Goal: Information Seeking & Learning: Check status

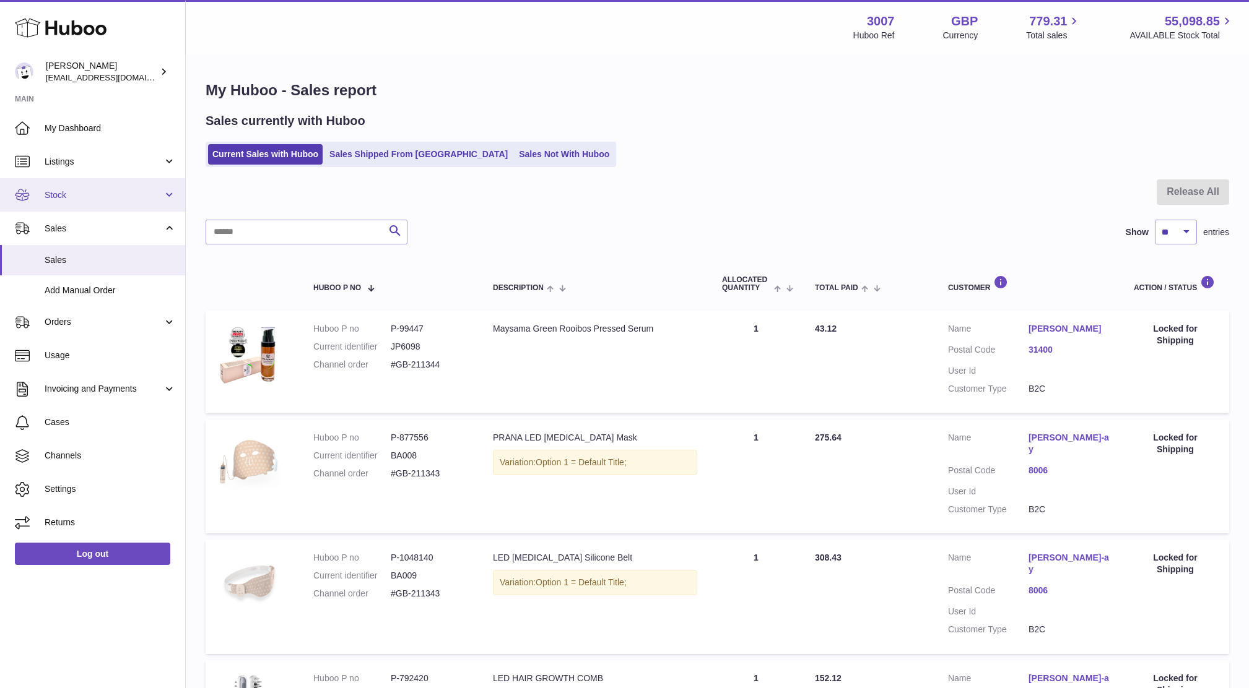
drag, startPoint x: 0, startPoint y: 0, endPoint x: 73, endPoint y: 196, distance: 208.8
click at [73, 196] on span "Stock" at bounding box center [104, 195] width 118 height 12
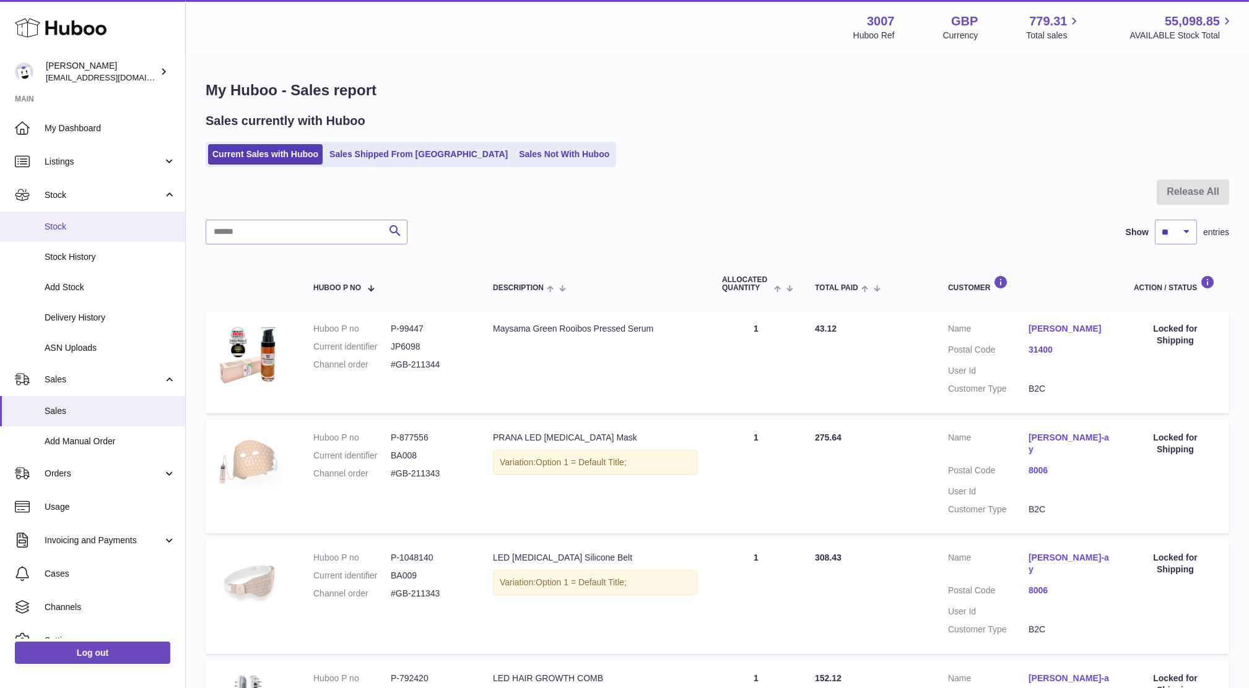
click at [74, 237] on link "Stock" at bounding box center [92, 227] width 185 height 30
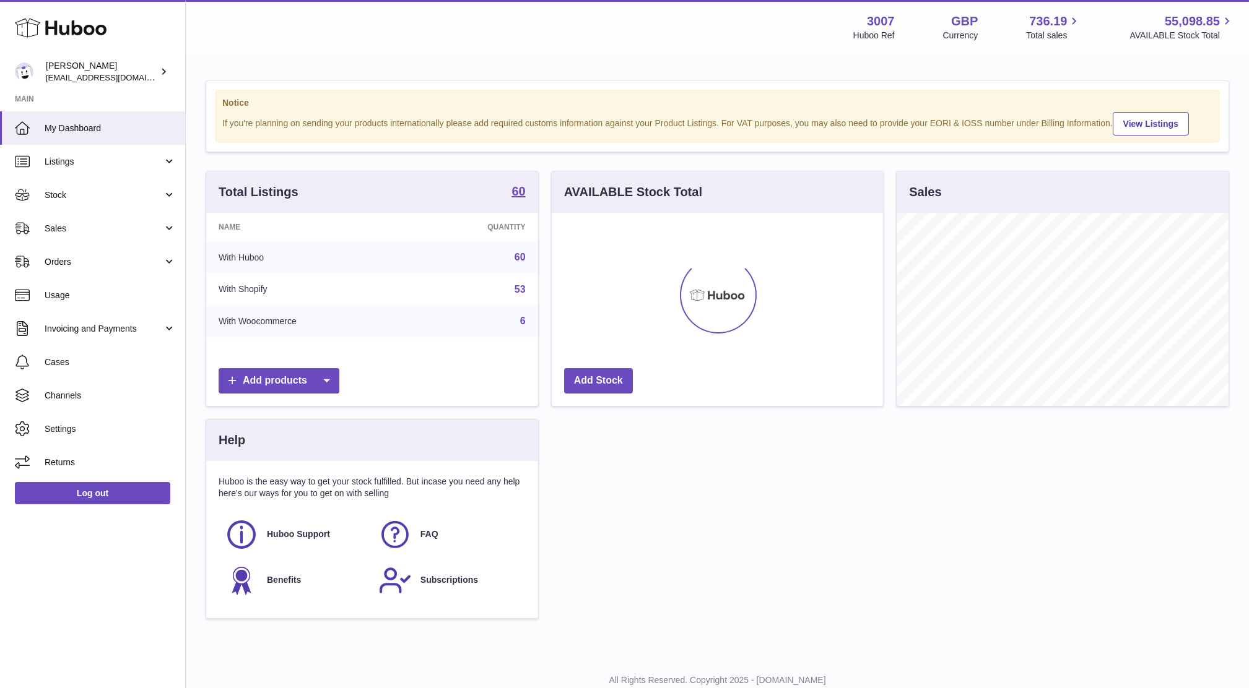
scroll to position [193, 331]
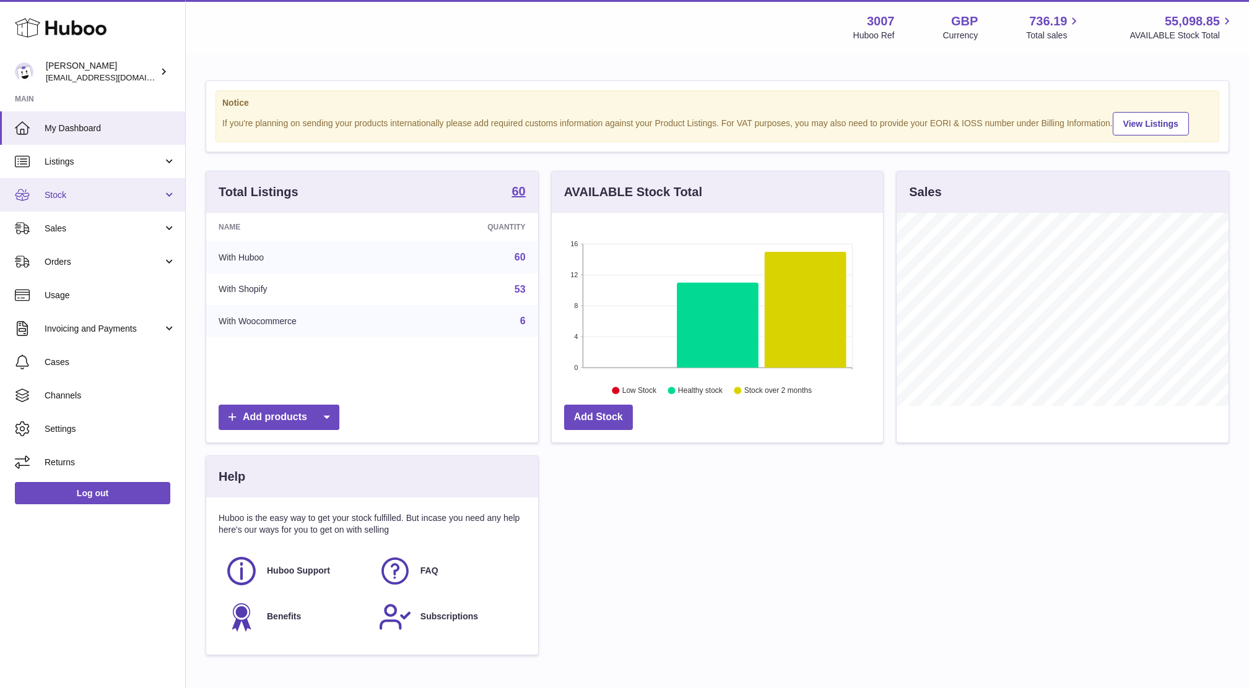
click at [61, 199] on span "Stock" at bounding box center [104, 195] width 118 height 12
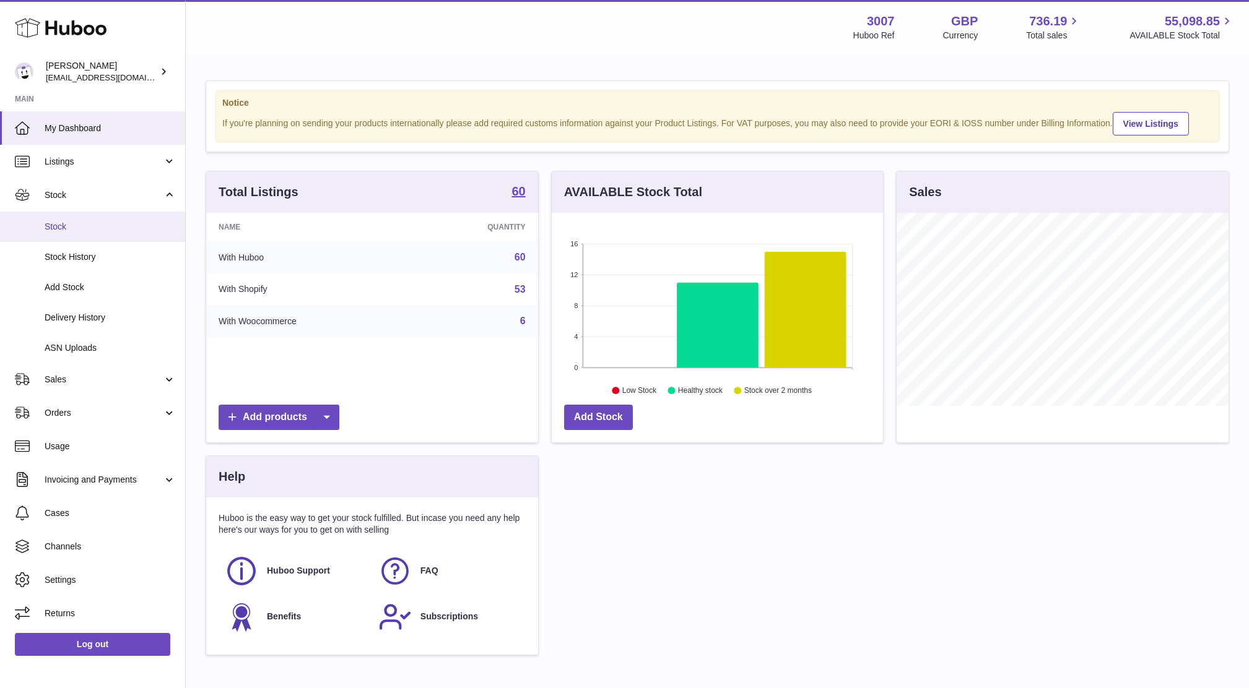
click at [73, 228] on span "Stock" at bounding box center [110, 227] width 131 height 12
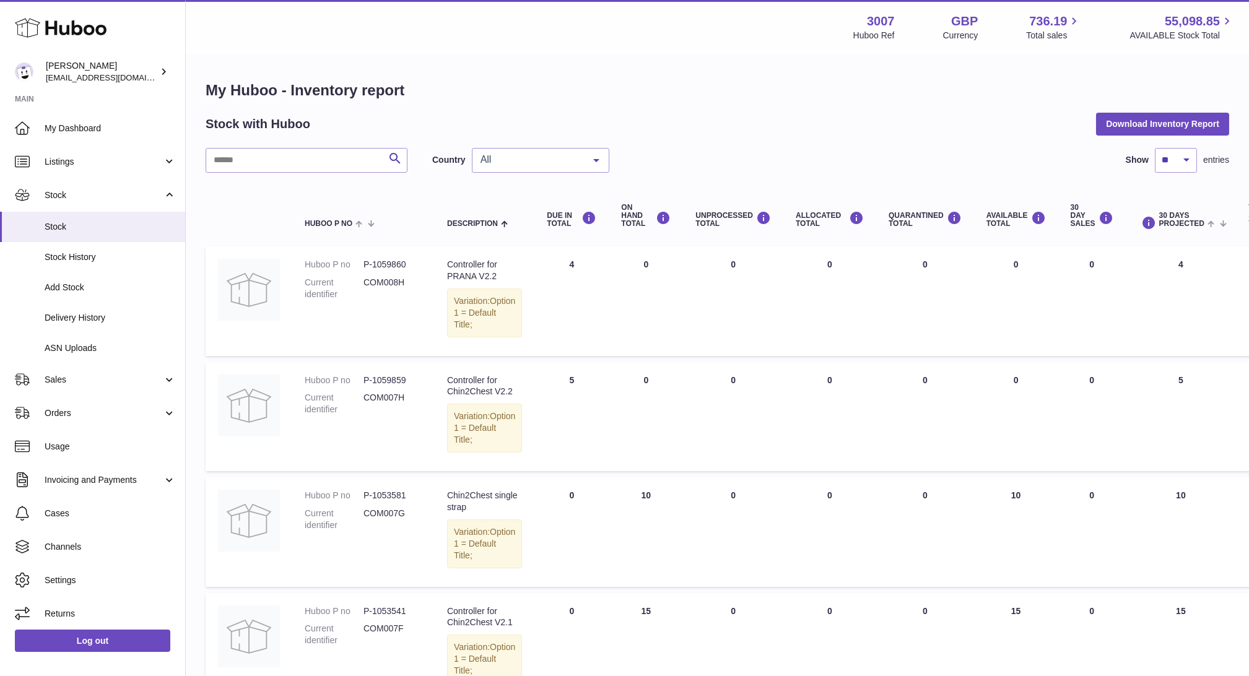
click at [484, 165] on span "All" at bounding box center [530, 160] width 106 height 12
click at [490, 230] on span "NL" at bounding box center [486, 234] width 12 height 11
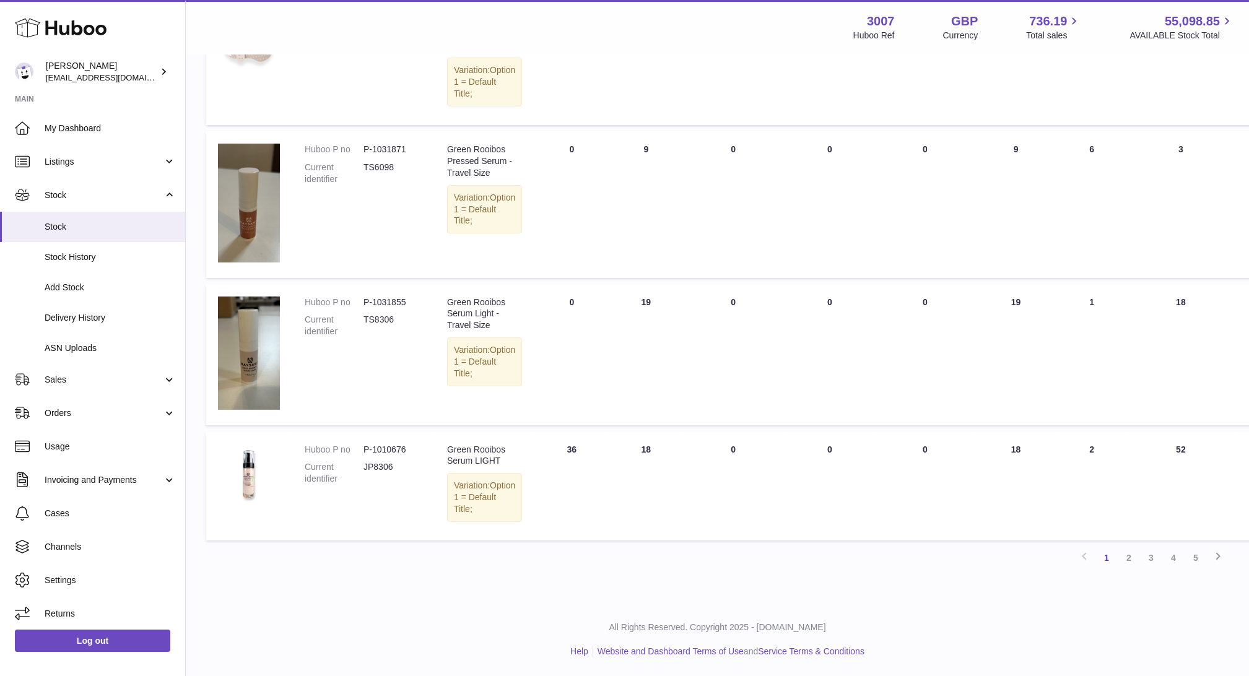
scroll to position [1073, 0]
click at [1123, 558] on link "2" at bounding box center [1129, 558] width 22 height 22
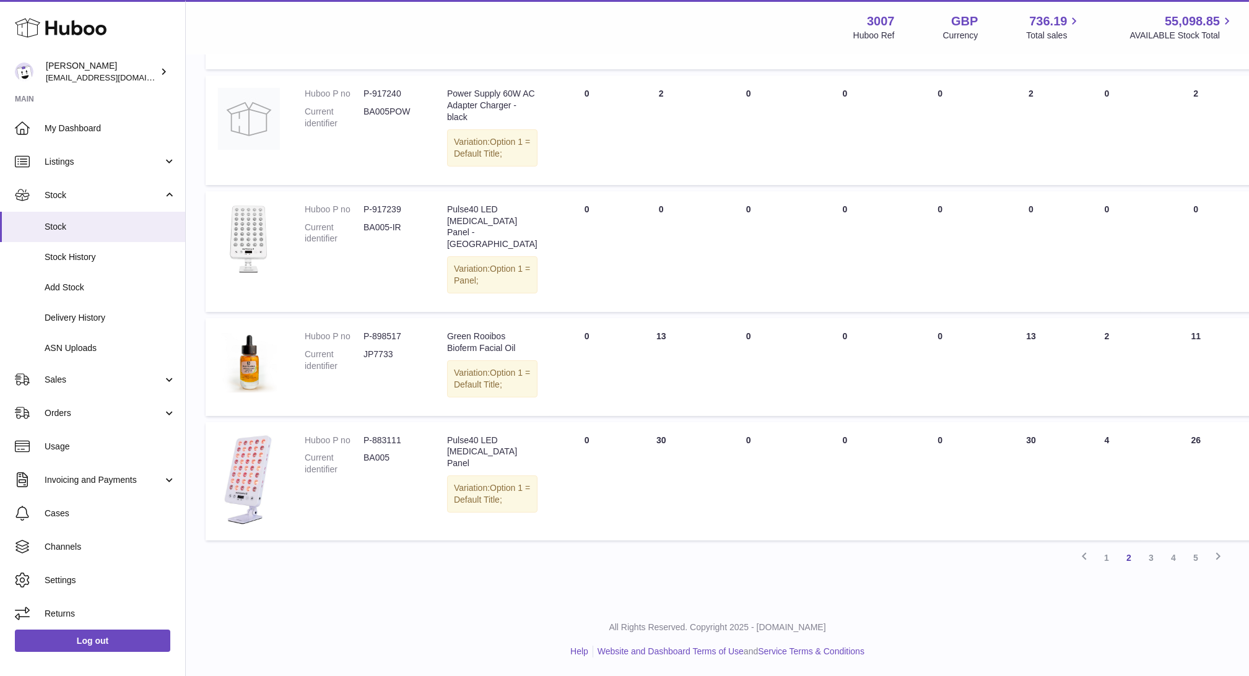
scroll to position [1086, 0]
click at [1148, 552] on link "3" at bounding box center [1151, 558] width 22 height 22
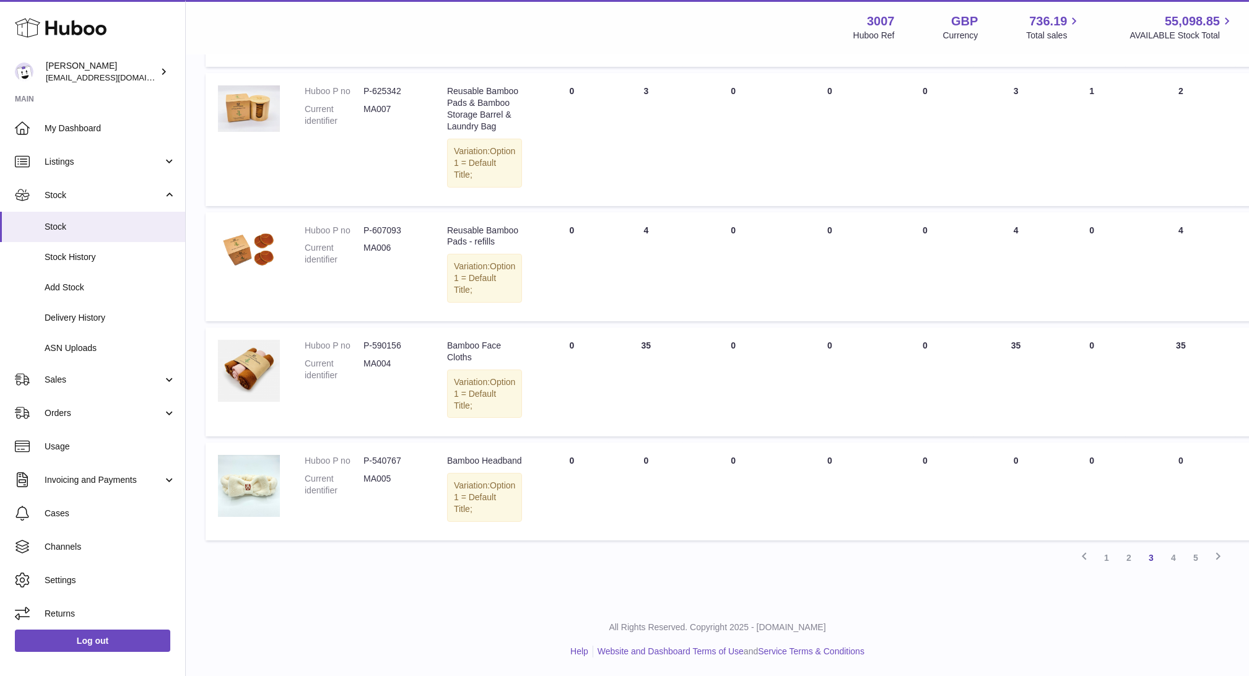
scroll to position [1097, 0]
click at [1175, 566] on link "4" at bounding box center [1173, 558] width 22 height 22
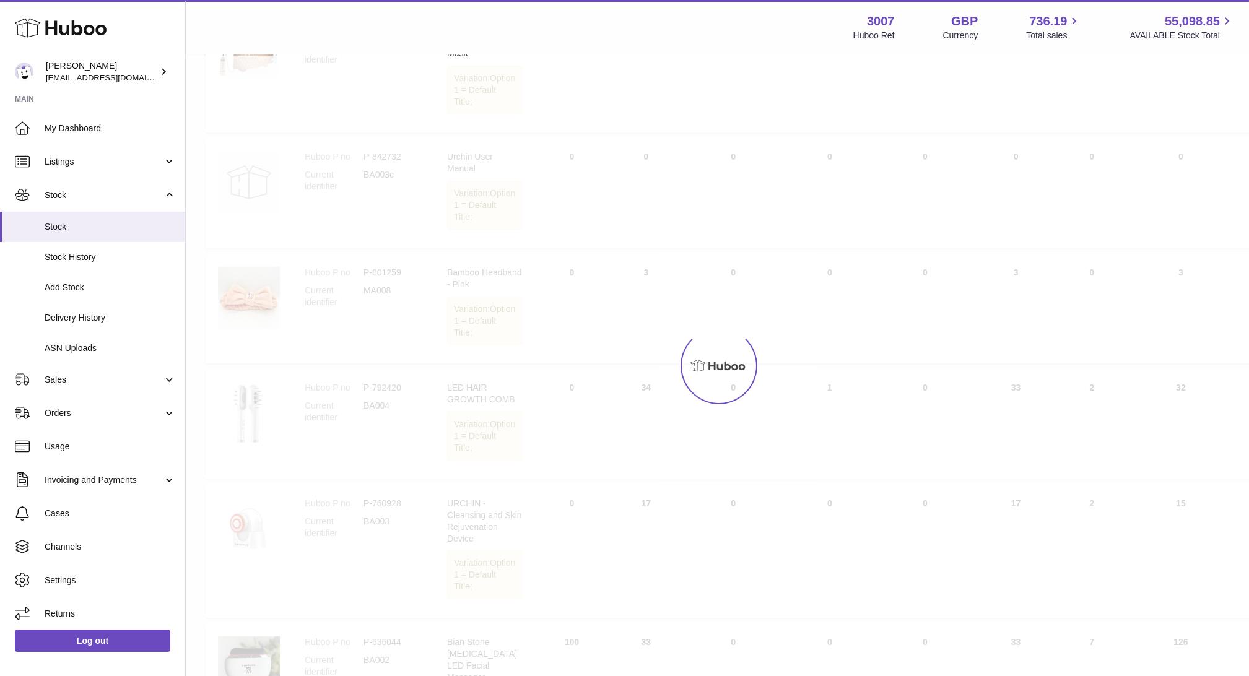
scroll to position [55, 0]
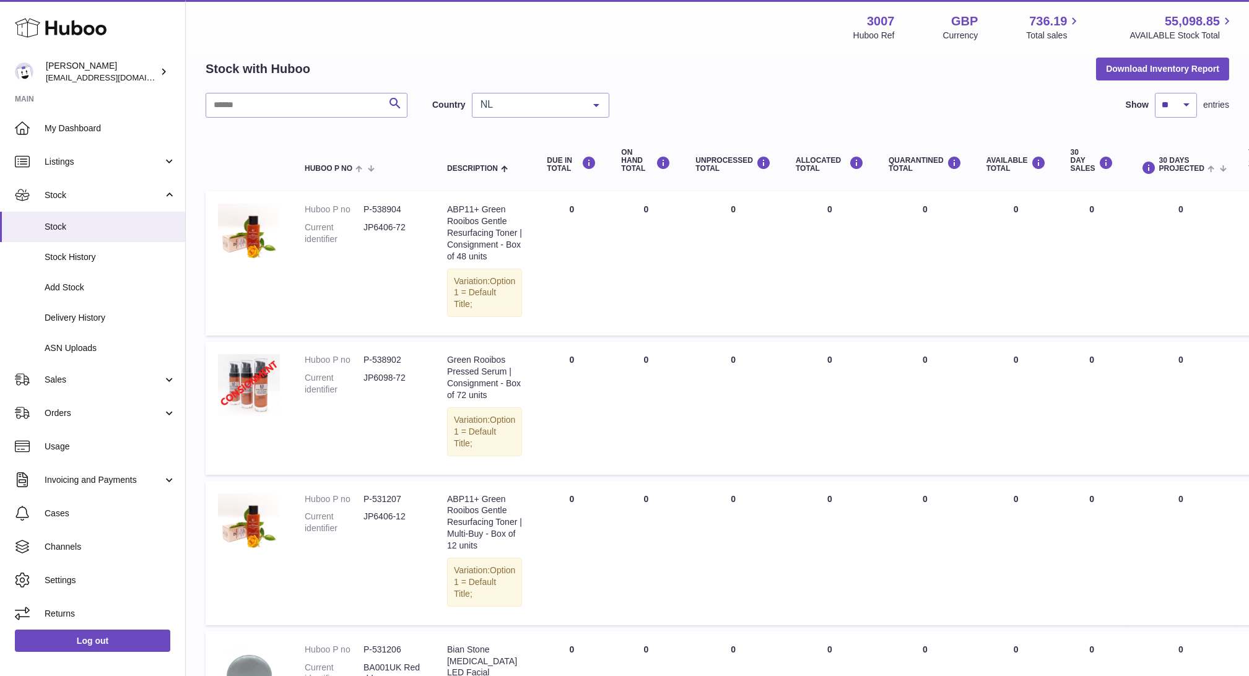
click at [1245, 207] on td "Total stock value 0.00" at bounding box center [1271, 263] width 70 height 144
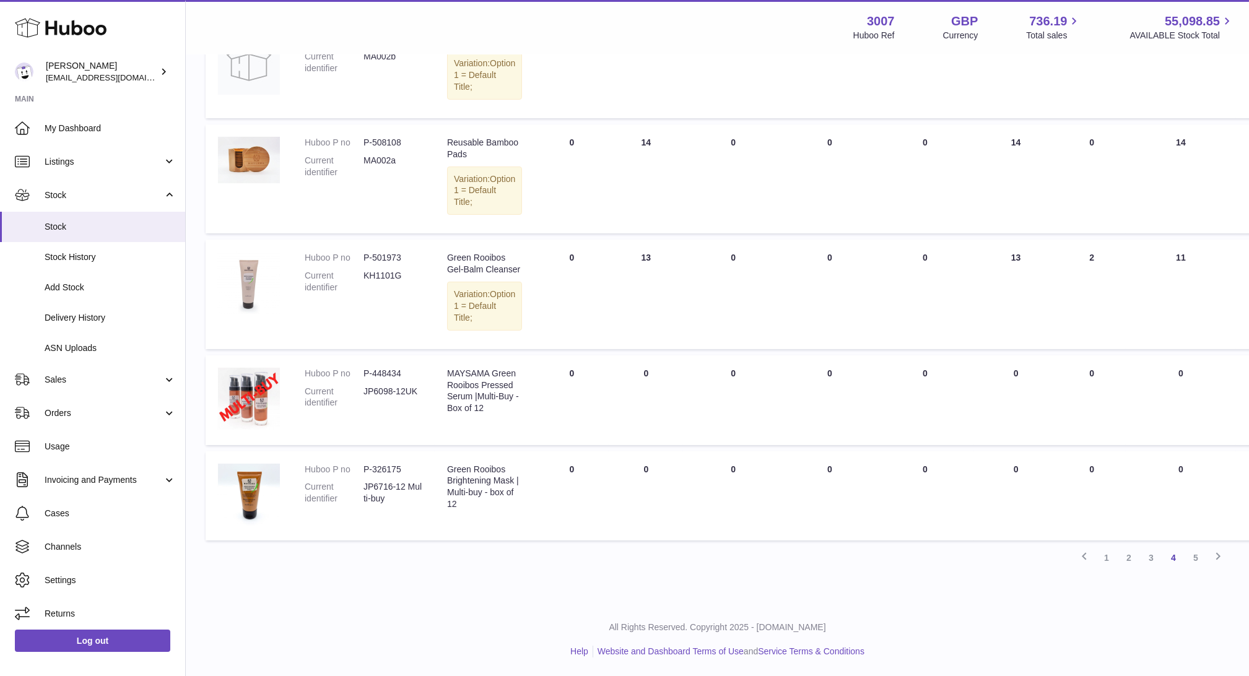
scroll to position [0, 0]
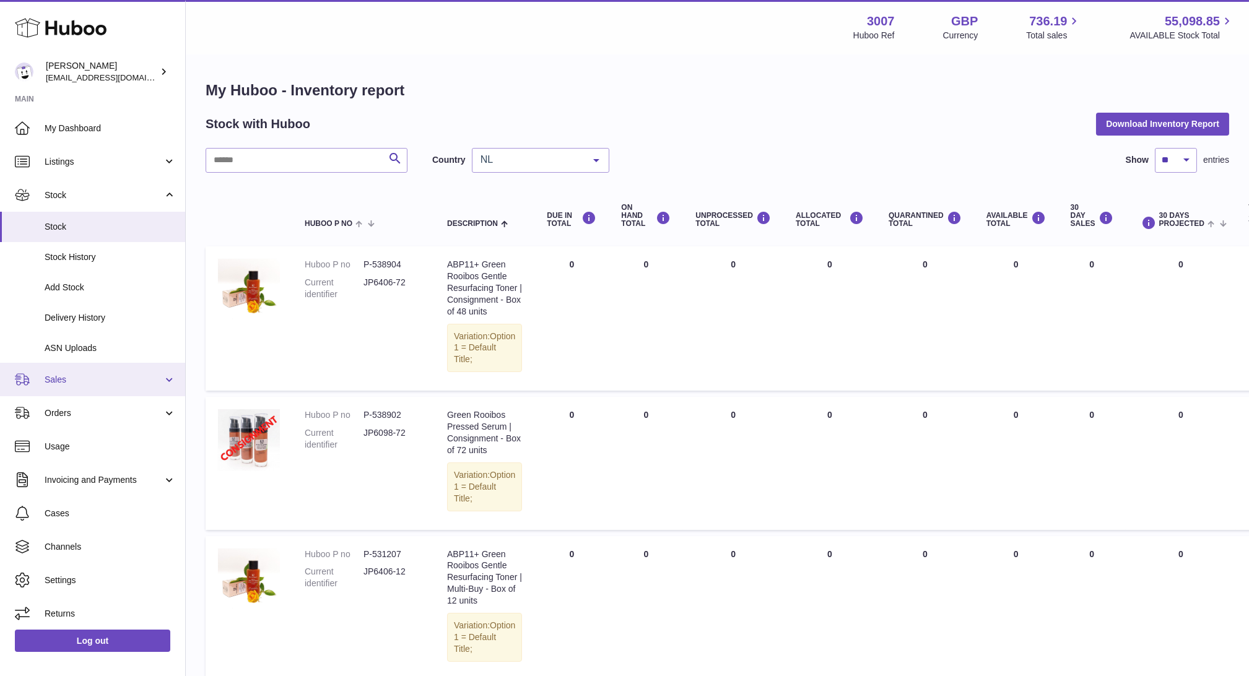
click at [47, 389] on link "Sales" at bounding box center [92, 379] width 185 height 33
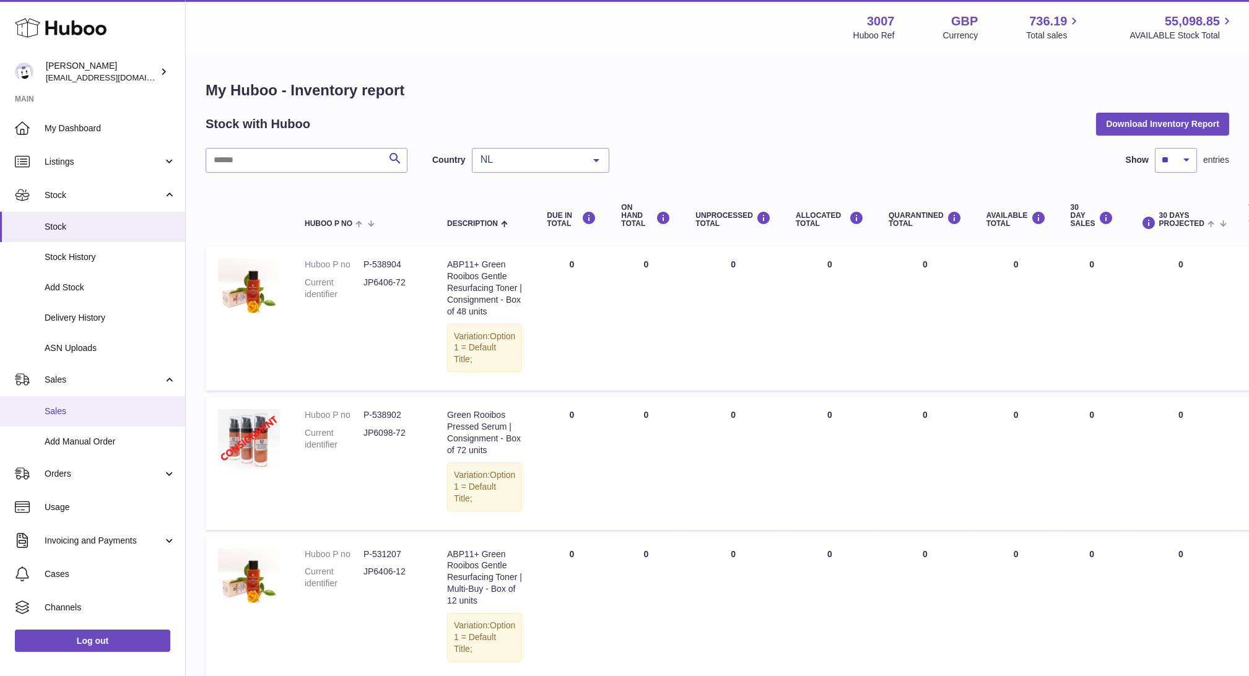
click at [66, 416] on span "Sales" at bounding box center [110, 412] width 131 height 12
